Goal: Communication & Community: Answer question/provide support

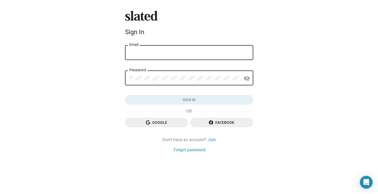
click at [207, 51] on input "Email" at bounding box center [189, 53] width 120 height 5
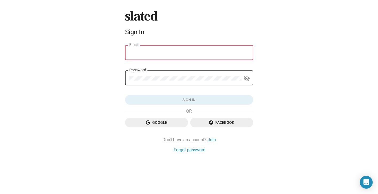
type input "[EMAIL_ADDRESS][DOMAIN_NAME]"
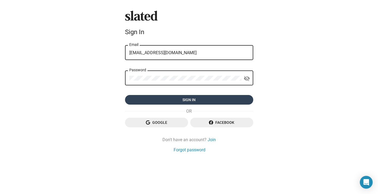
click at [199, 101] on span "Sign in" at bounding box center [189, 100] width 120 height 10
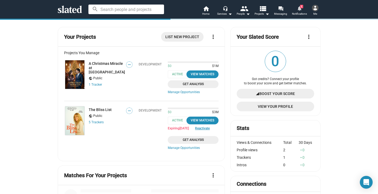
click at [302, 6] on span "1" at bounding box center [301, 6] width 3 height 3
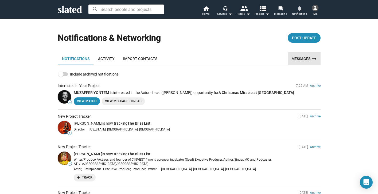
click at [300, 57] on link "Messages arrow_right_alt" at bounding box center [305, 58] width 32 height 13
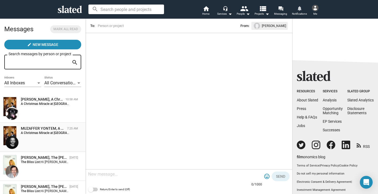
click at [58, 134] on strong "A Christmas Miracle at [GEOGRAPHIC_DATA]:" at bounding box center [53, 133] width 64 height 4
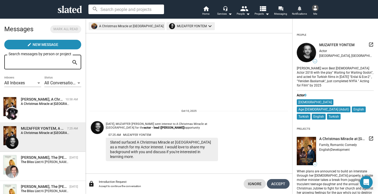
click at [280, 183] on span "Accept" at bounding box center [278, 184] width 14 height 10
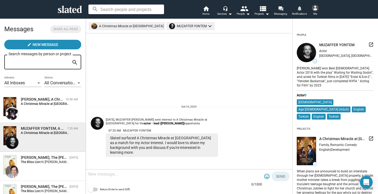
click at [116, 173] on textarea at bounding box center [175, 174] width 174 height 5
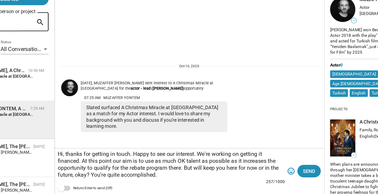
click at [172, 163] on textarea "Hi, thanks for getting in touch. Happy to see our interest. We're working on ge…" at bounding box center [175, 171] width 174 height 21
type textarea "Hi, thanks for getting in touch. Happy to see your interest. We're working on g…"
click at [278, 177] on span "Send" at bounding box center [280, 177] width 9 height 10
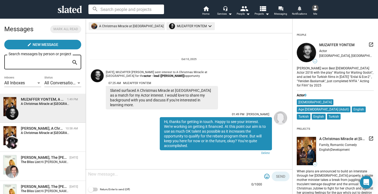
click at [314, 11] on span "Me" at bounding box center [316, 14] width 4 height 6
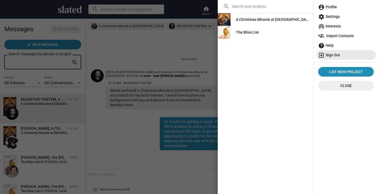
click at [335, 52] on span "exit_to_app Sign Out" at bounding box center [347, 55] width 56 height 10
